Goal: Transaction & Acquisition: Purchase product/service

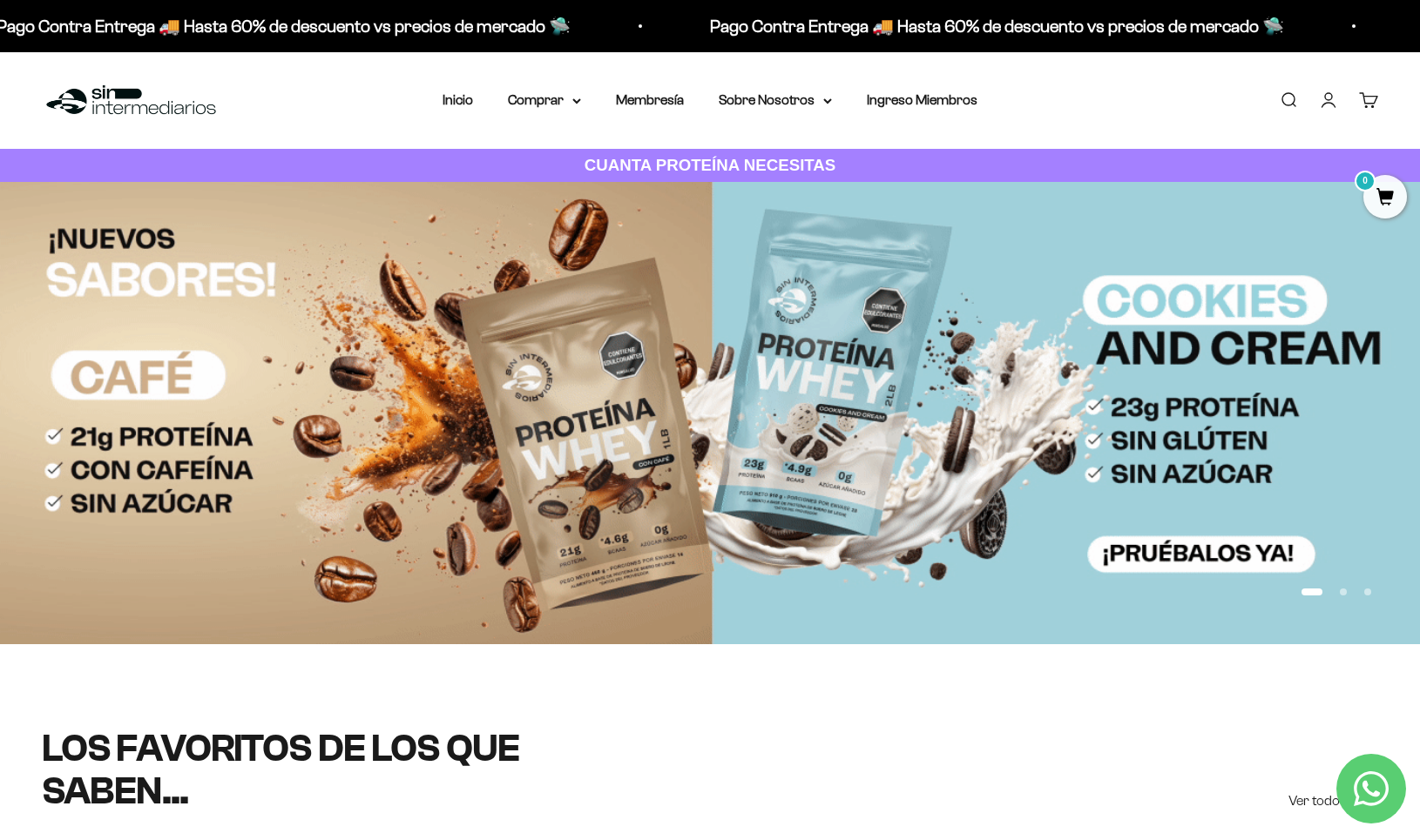
click at [1326, 100] on link "Iniciar sesión" at bounding box center [1328, 101] width 19 height 19
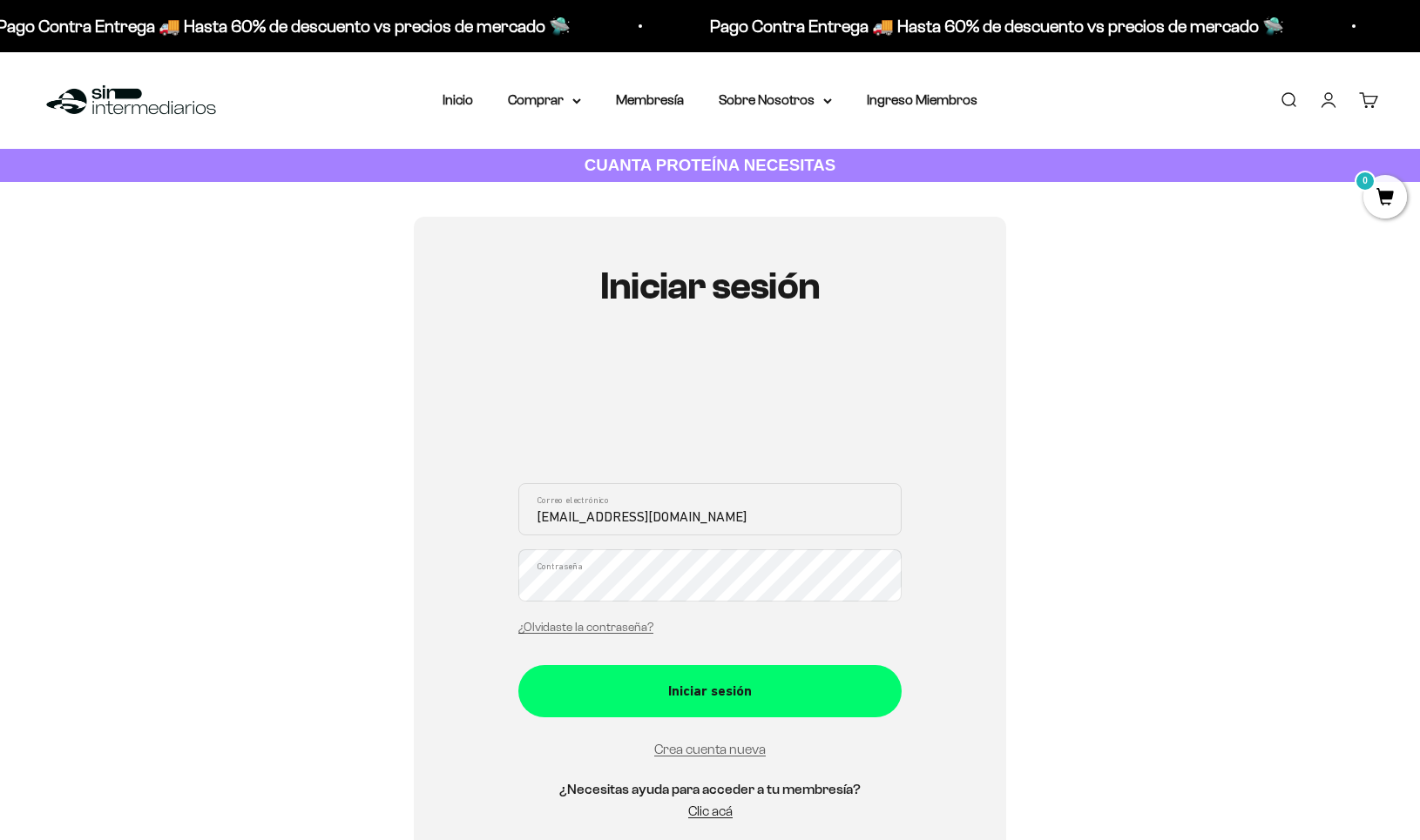
type input "[EMAIL_ADDRESS][DOMAIN_NAME]"
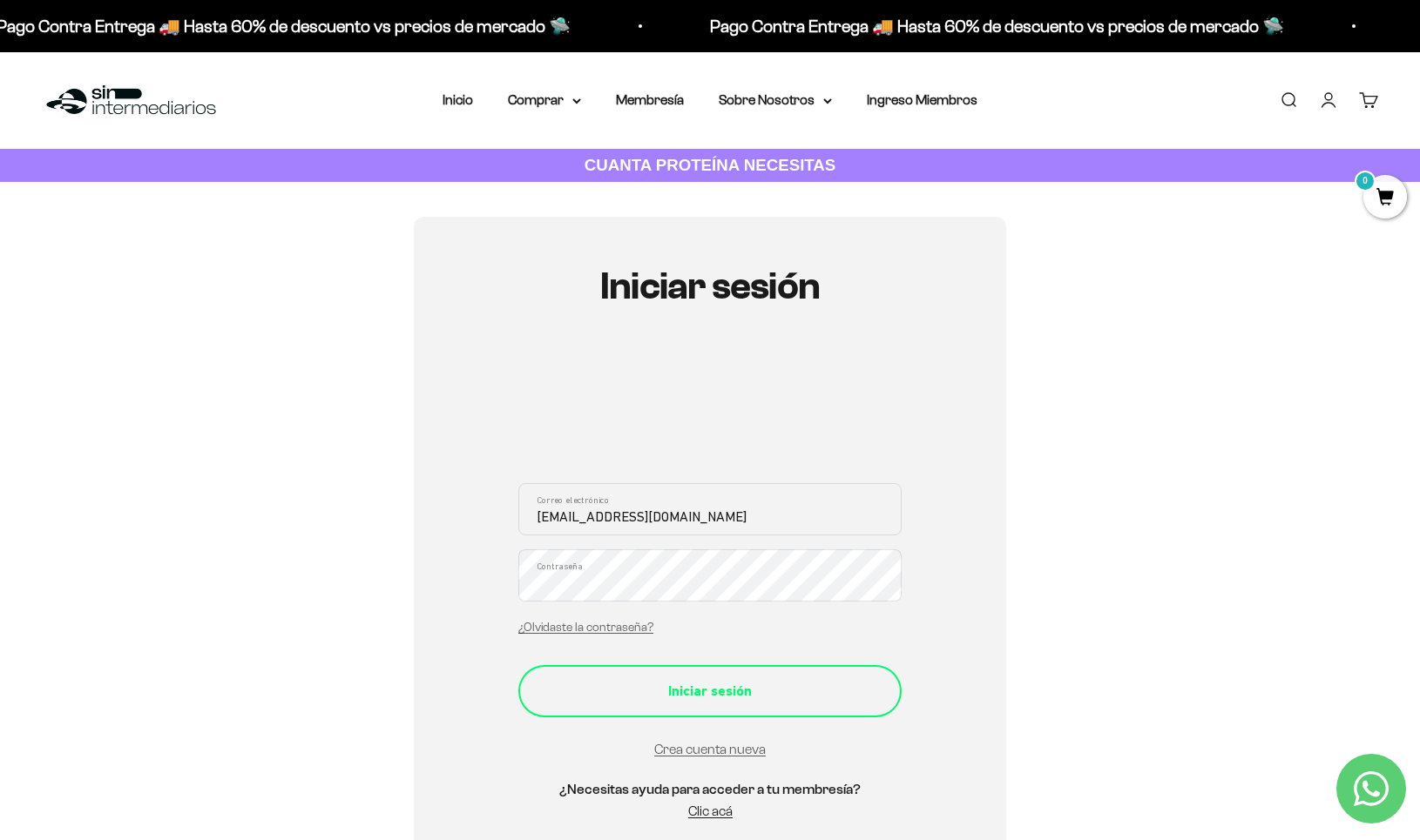
click at [706, 687] on div "Iniciar sesión" at bounding box center [710, 692] width 313 height 23
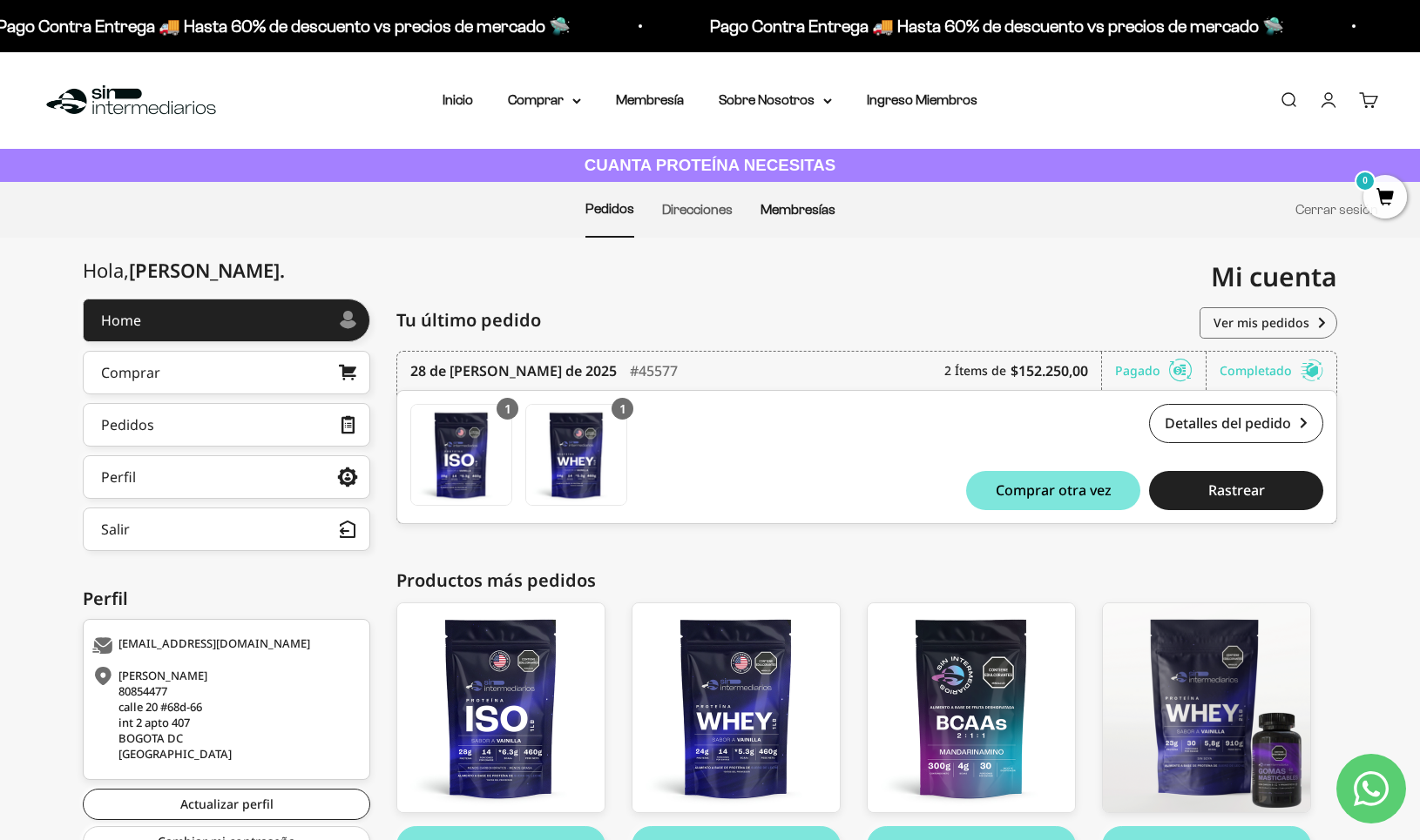
click at [800, 211] on link "Membresías" at bounding box center [798, 209] width 75 height 15
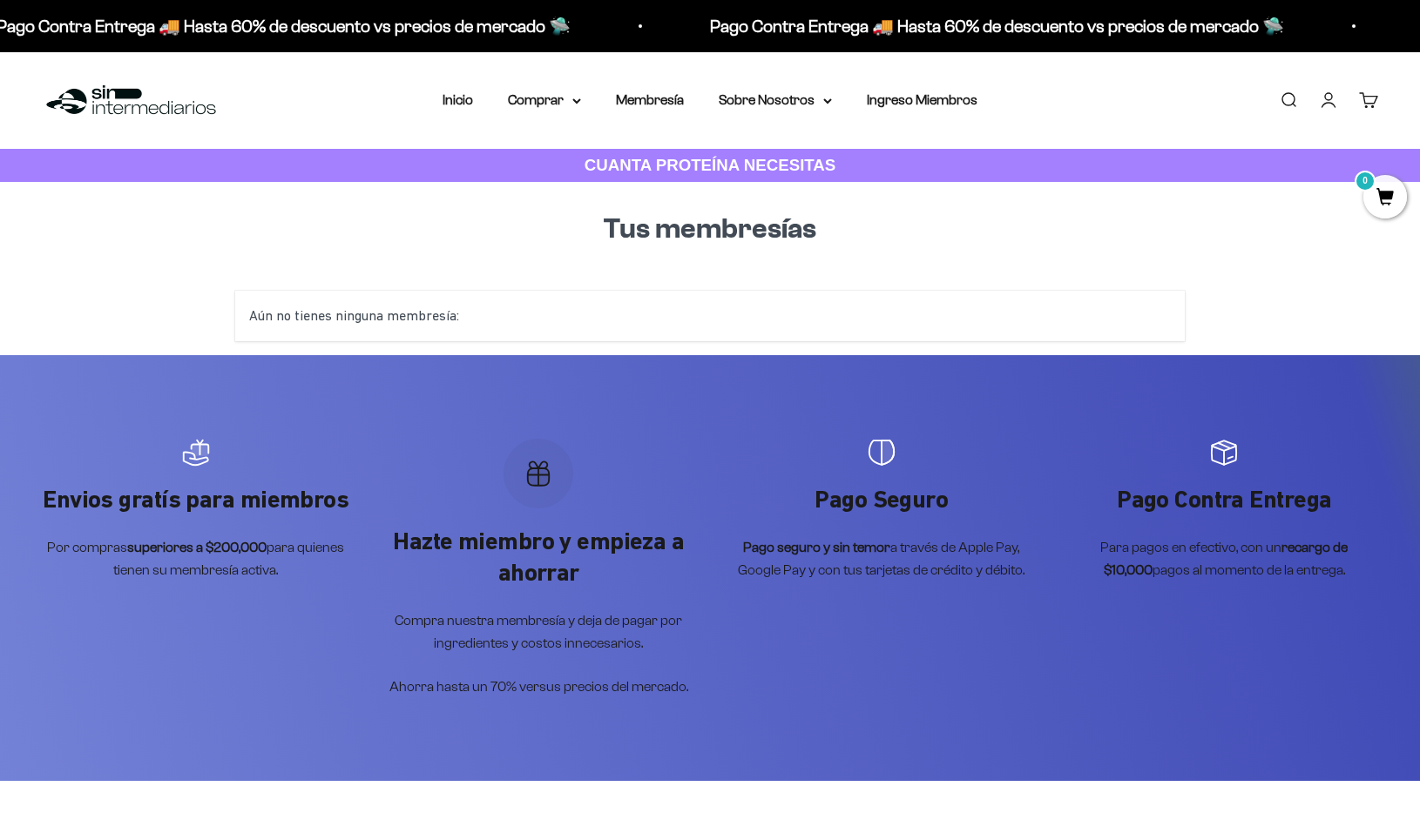
click at [727, 313] on div "Aún no tienes ninguna membresía:" at bounding box center [710, 316] width 950 height 50
click at [1383, 203] on span "0" at bounding box center [1385, 196] width 43 height 43
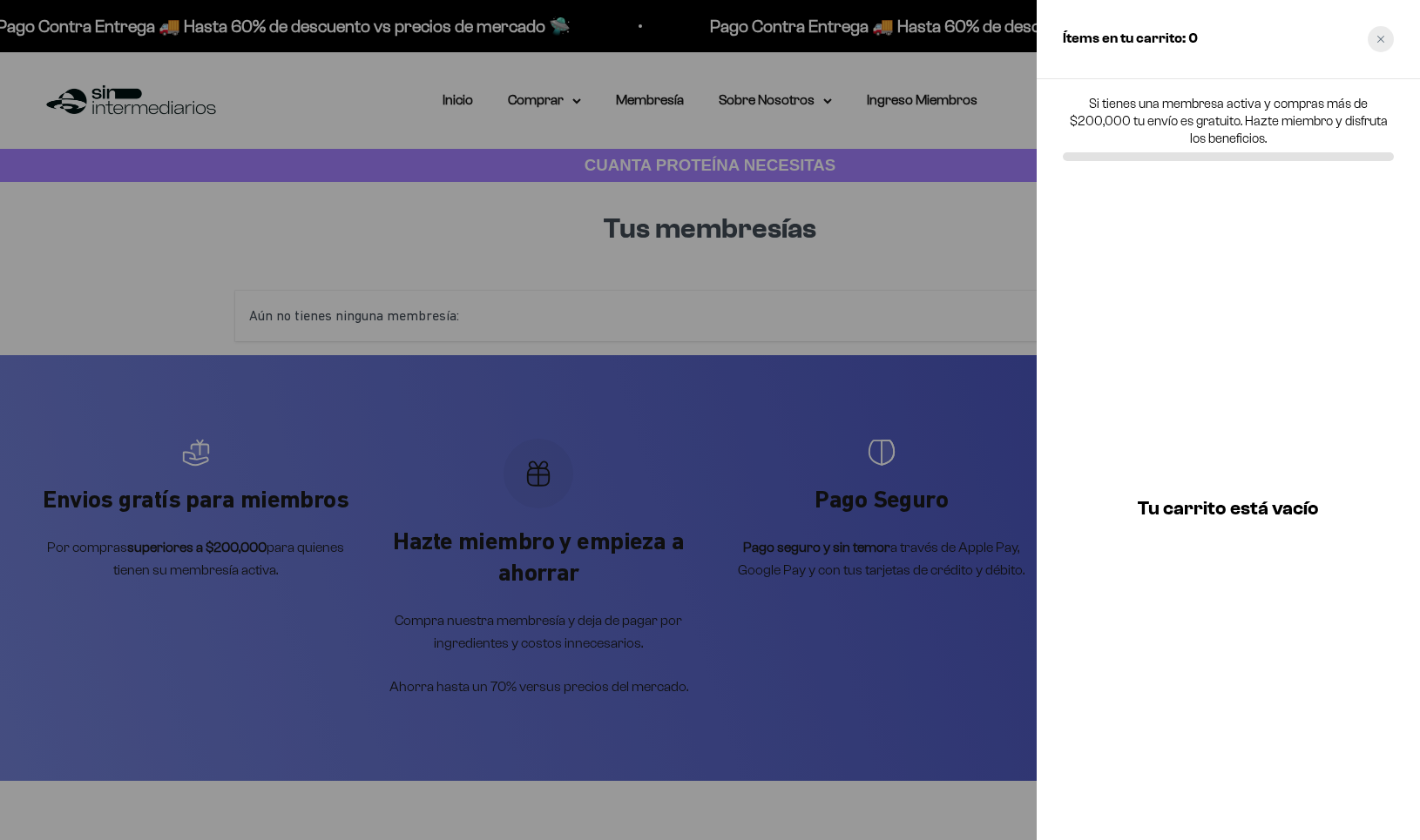
click at [1383, 38] on icon "Close cart" at bounding box center [1380, 39] width 9 height 9
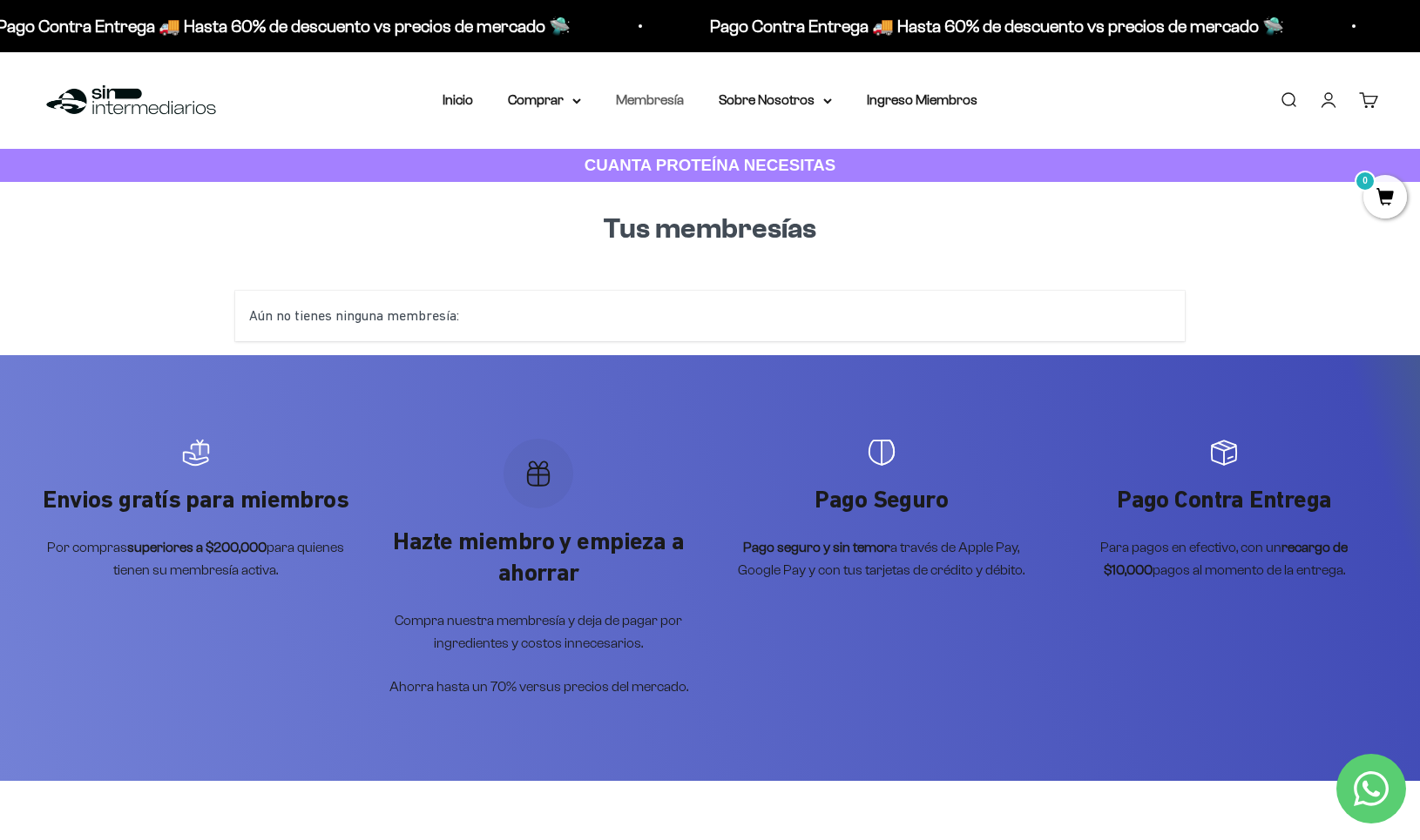
click at [642, 101] on link "Membresía" at bounding box center [650, 100] width 68 height 15
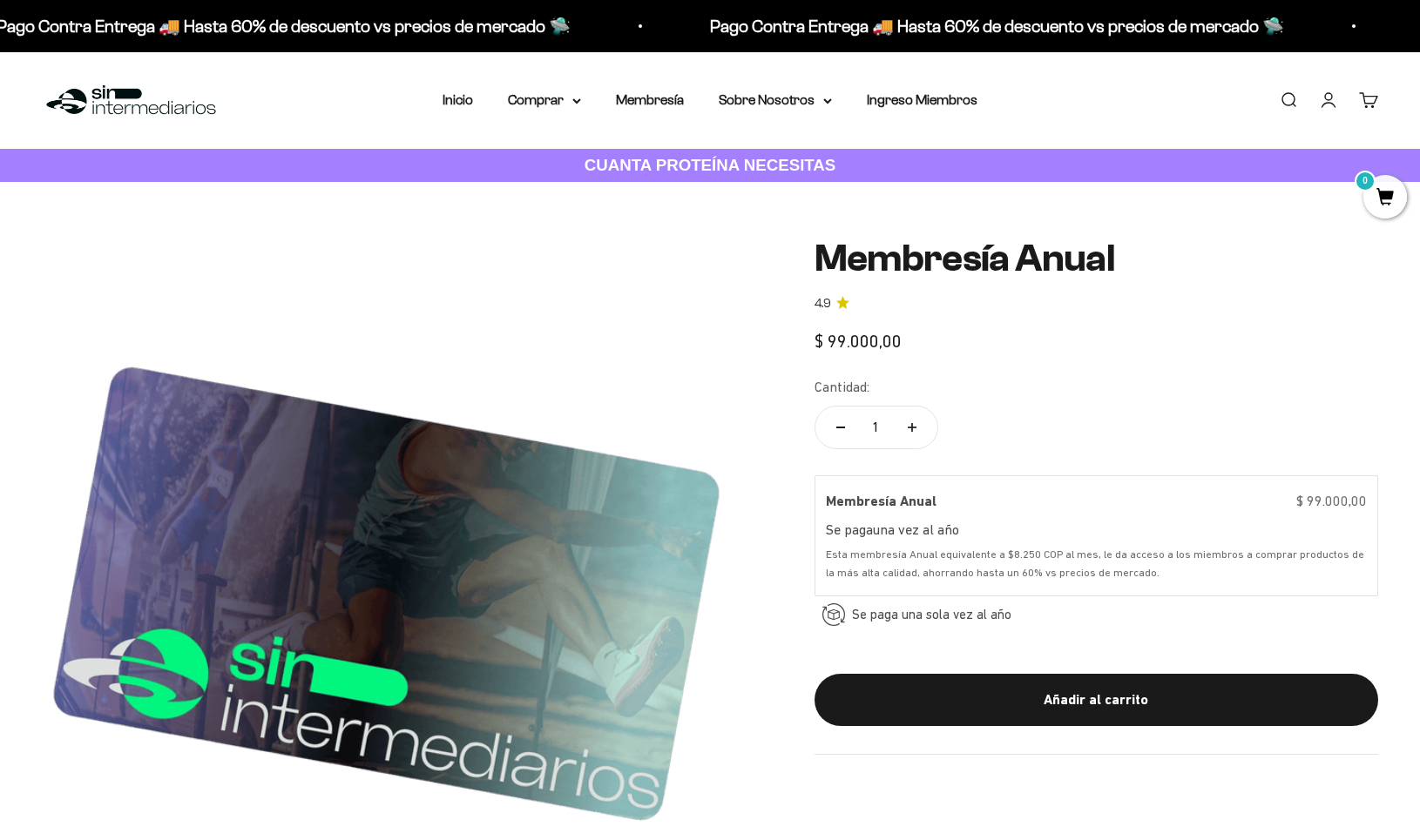
scroll to position [143, 0]
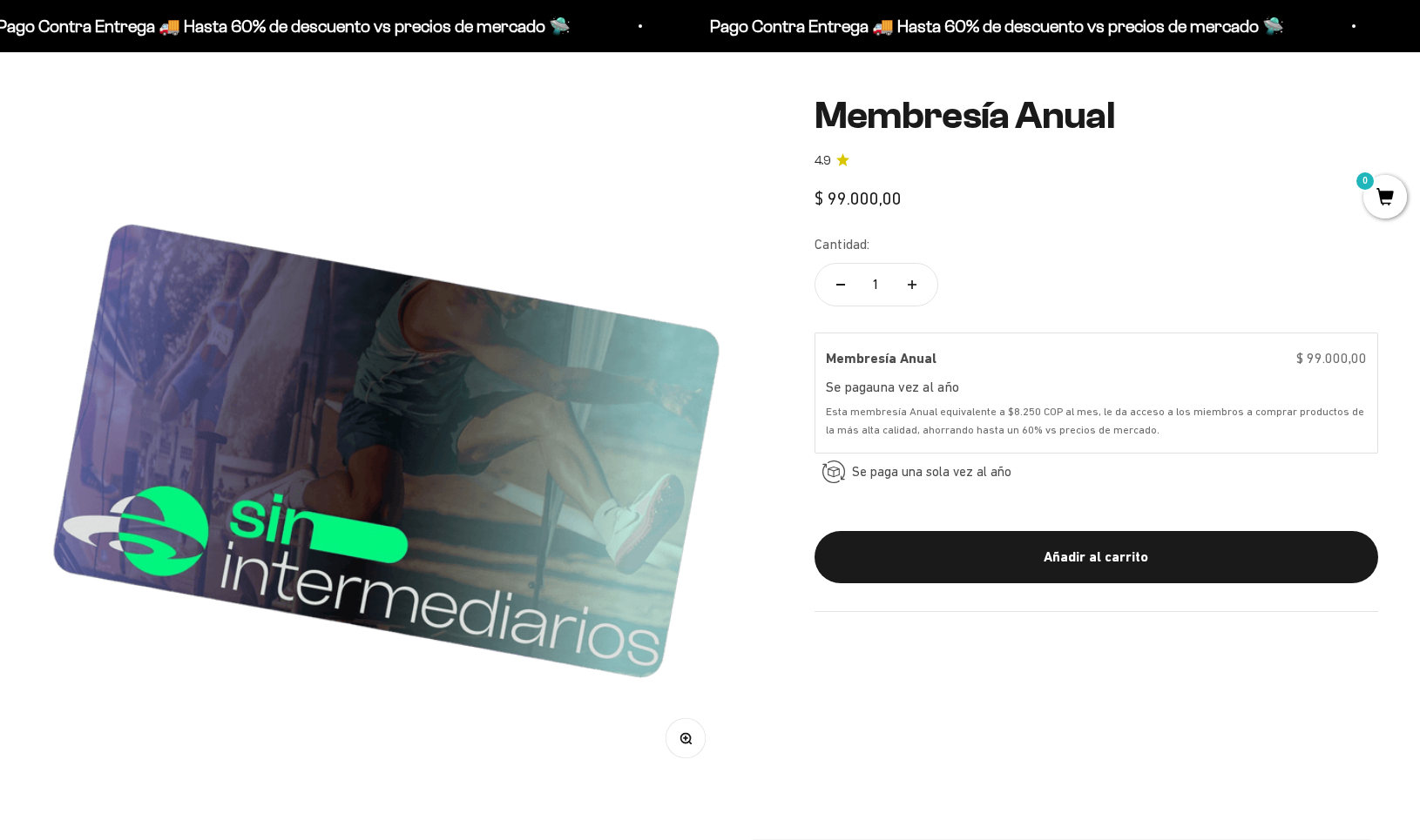
click at [843, 161] on icon "4.9 de 5.0 estrellas" at bounding box center [842, 160] width 13 height 13
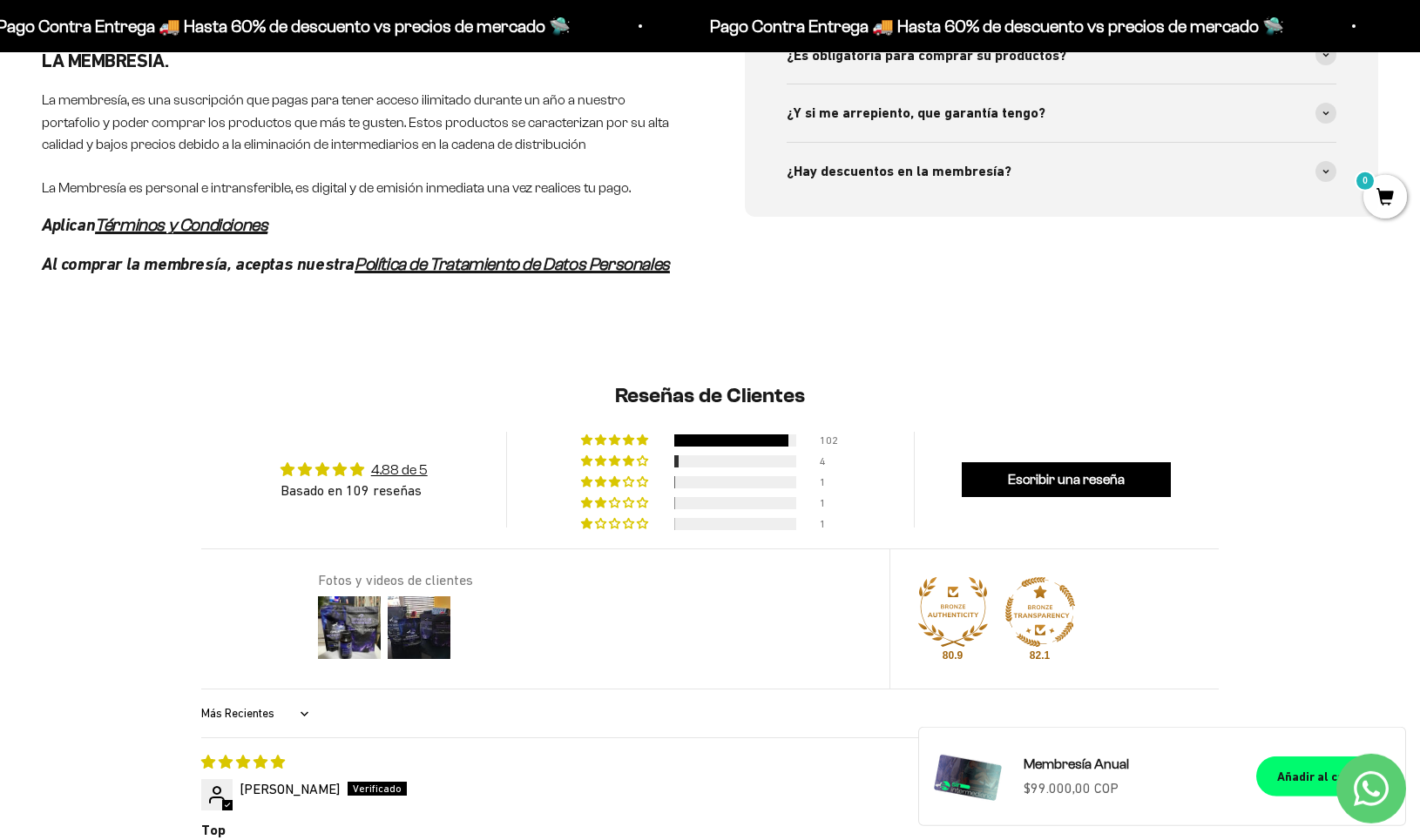
scroll to position [1032, 0]
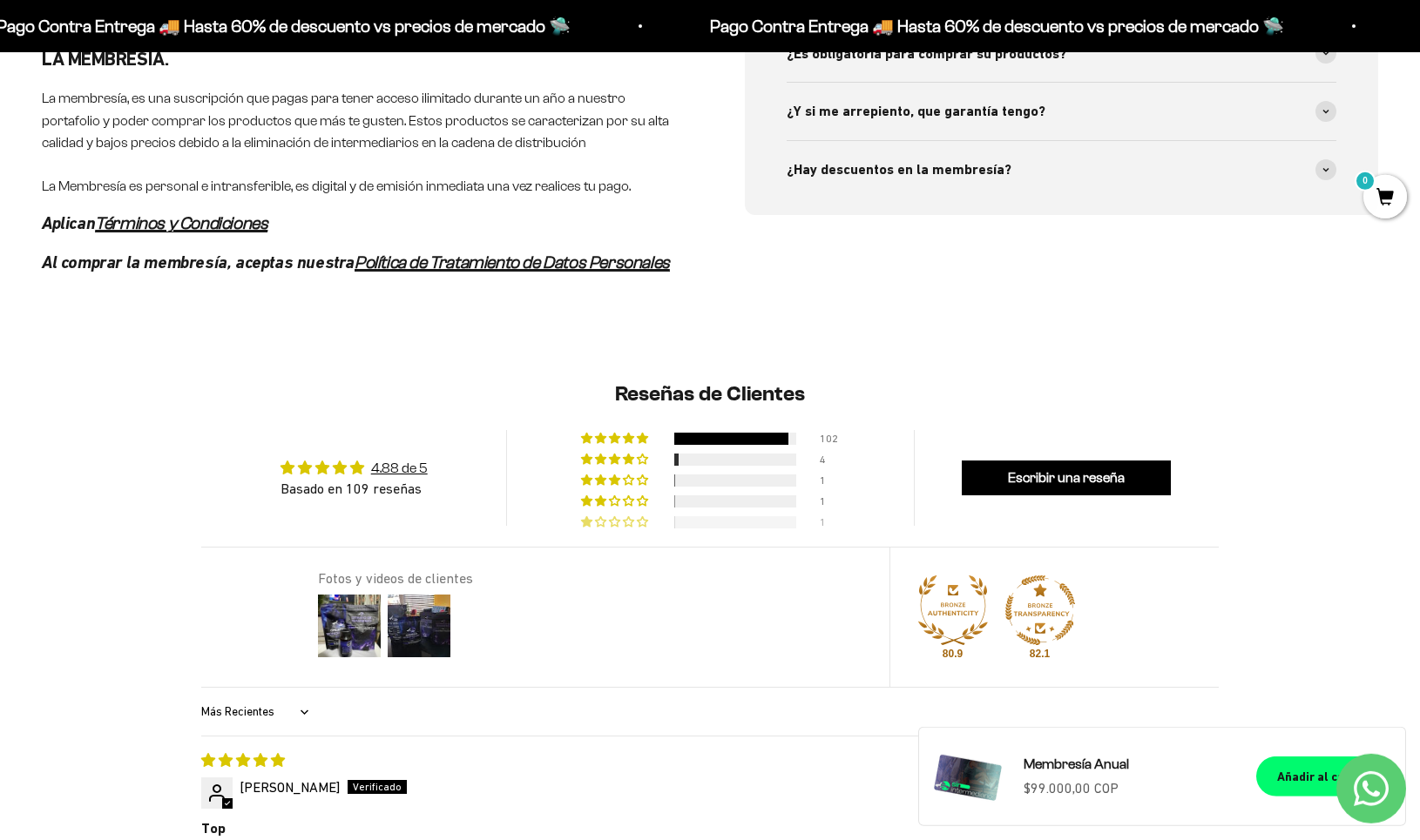
click at [613, 527] on span "1% (1) reviews with 1 star rating" at bounding box center [616, 521] width 14 height 11
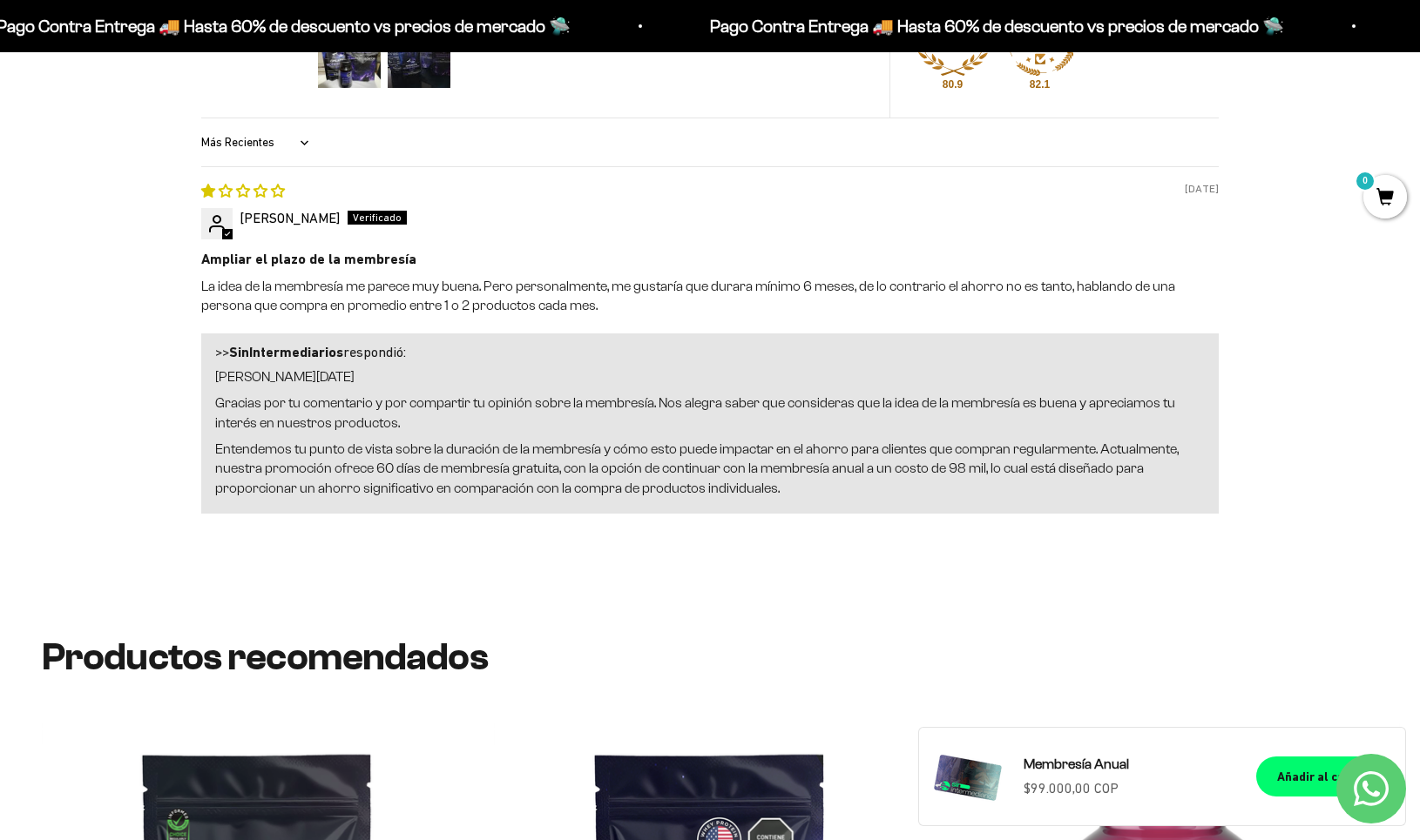
scroll to position [1615, 0]
